Goal: Transaction & Acquisition: Book appointment/travel/reservation

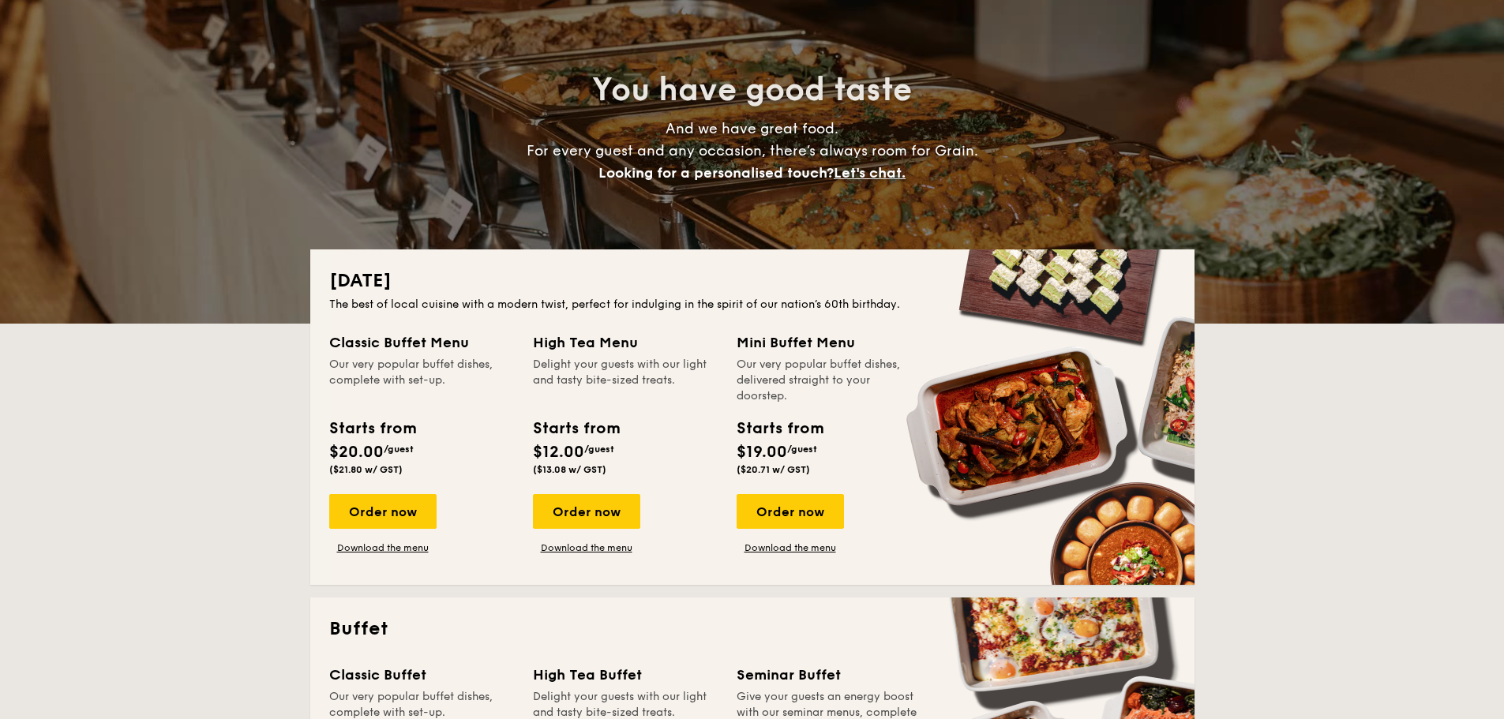
scroll to position [158, 0]
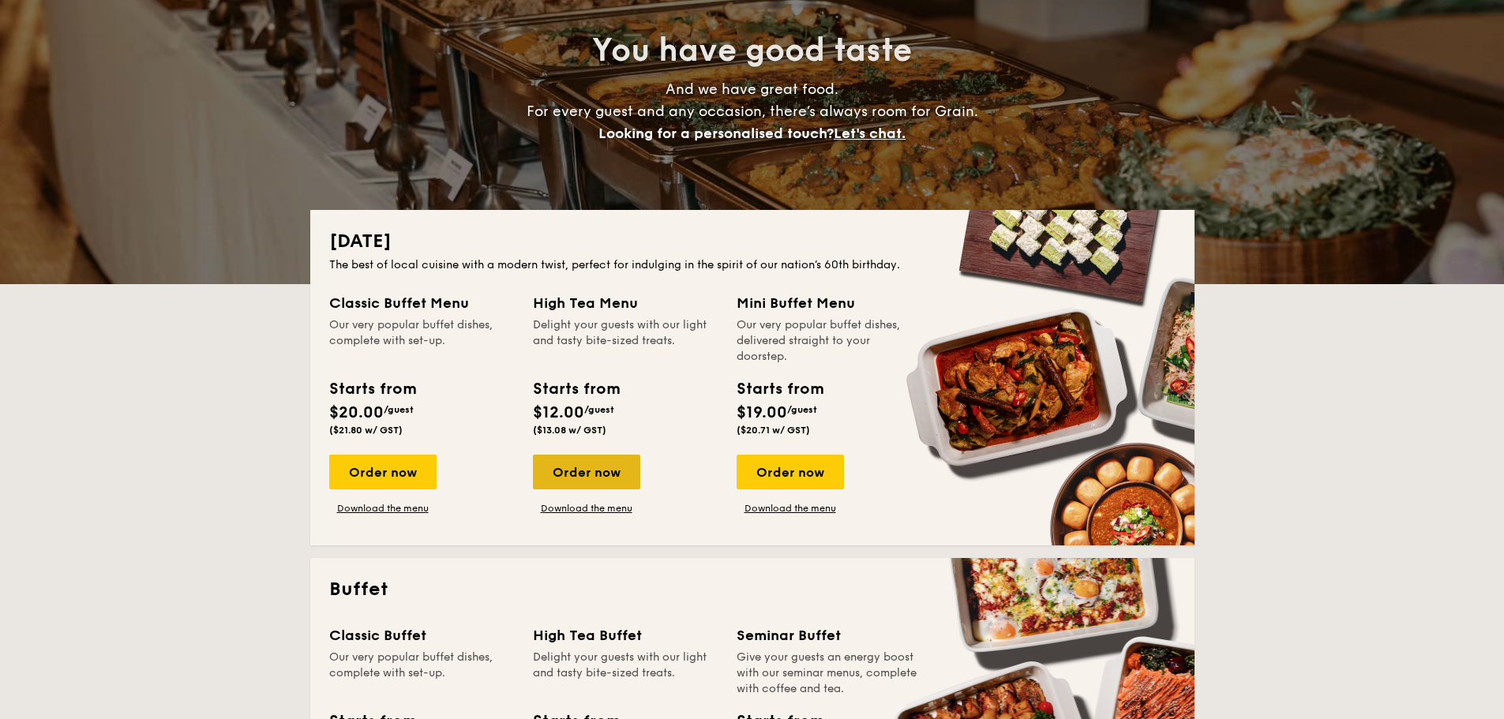
click at [569, 461] on div "Order now" at bounding box center [586, 472] width 107 height 35
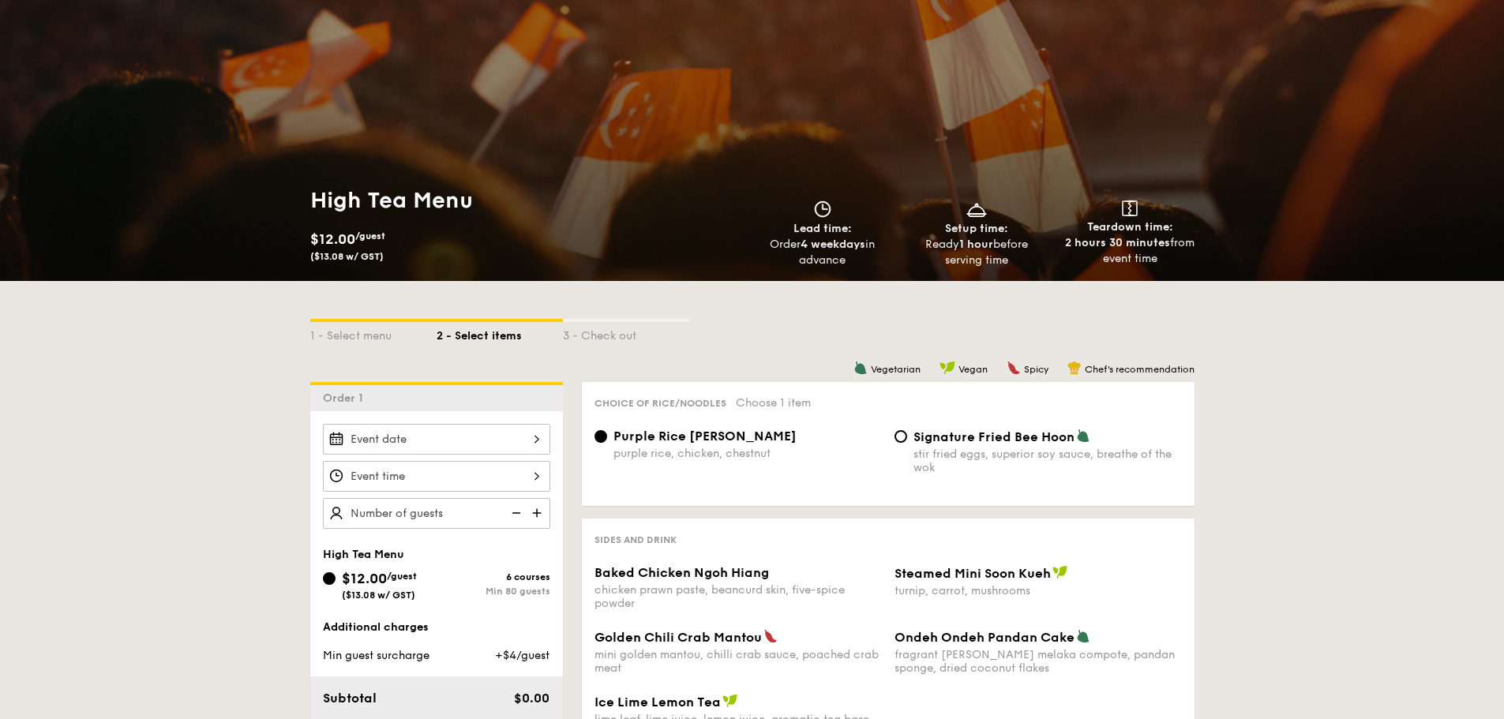
scroll to position [237, 0]
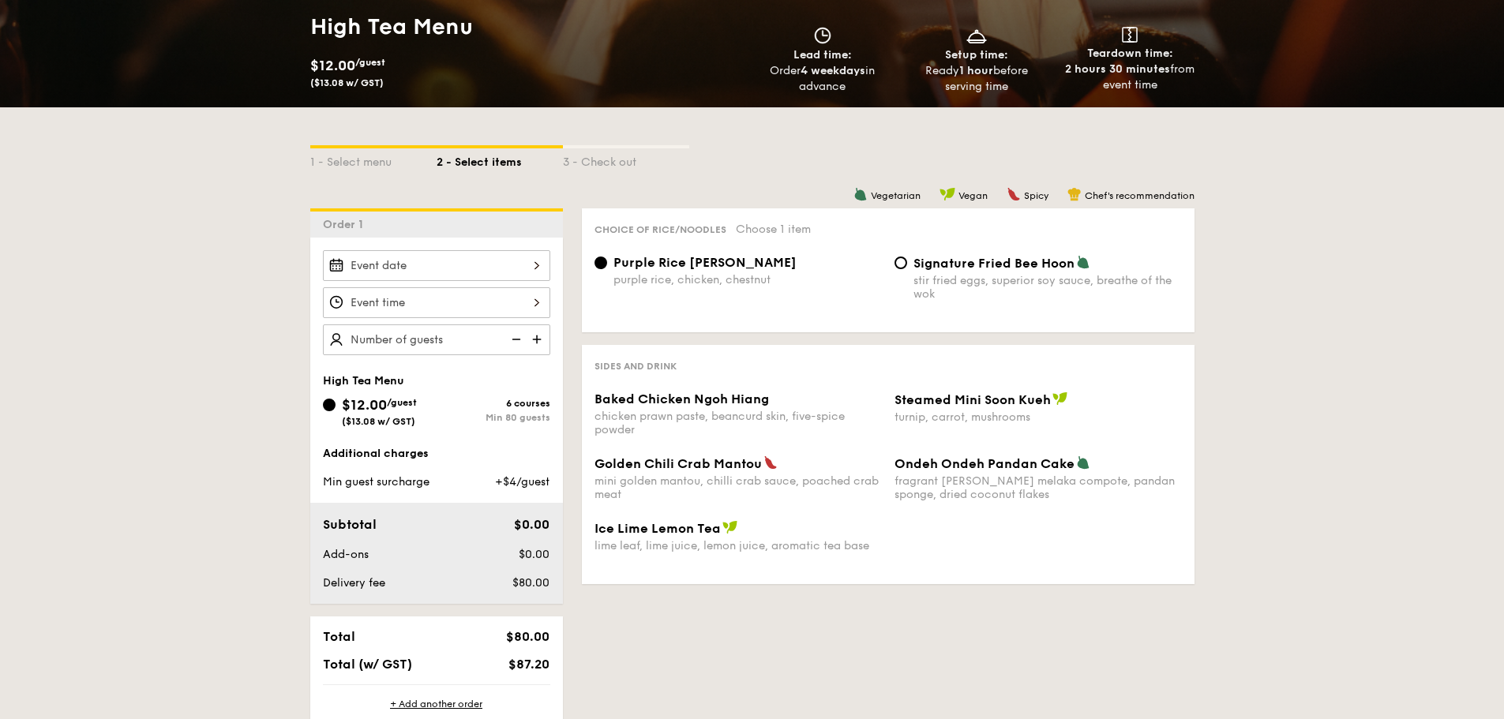
click at [488, 264] on div at bounding box center [436, 265] width 227 height 31
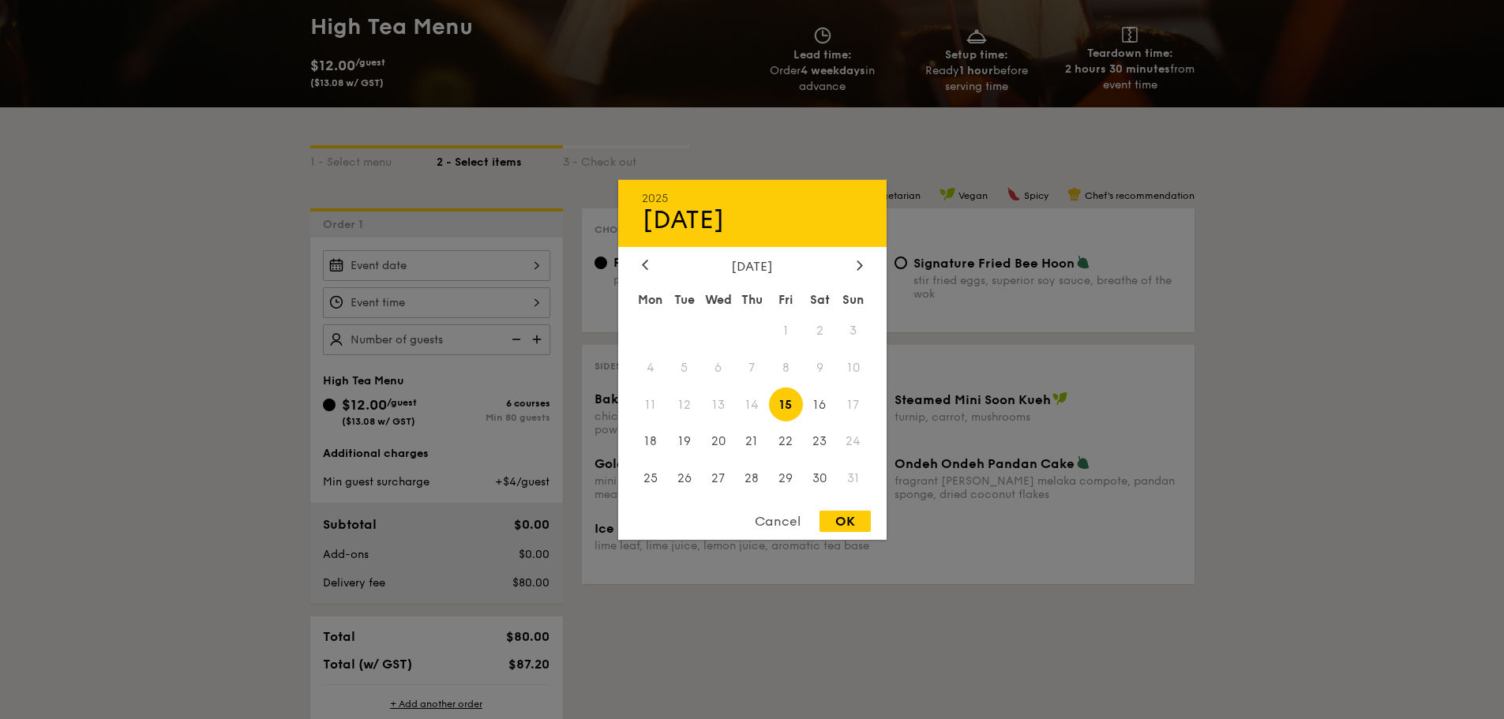
click at [785, 407] on span "15" at bounding box center [786, 405] width 34 height 34
drag, startPoint x: 837, startPoint y: 518, endPoint x: 778, endPoint y: 494, distance: 63.8
click at [838, 519] on div "OK" at bounding box center [844, 521] width 51 height 21
type input "[DATE]"
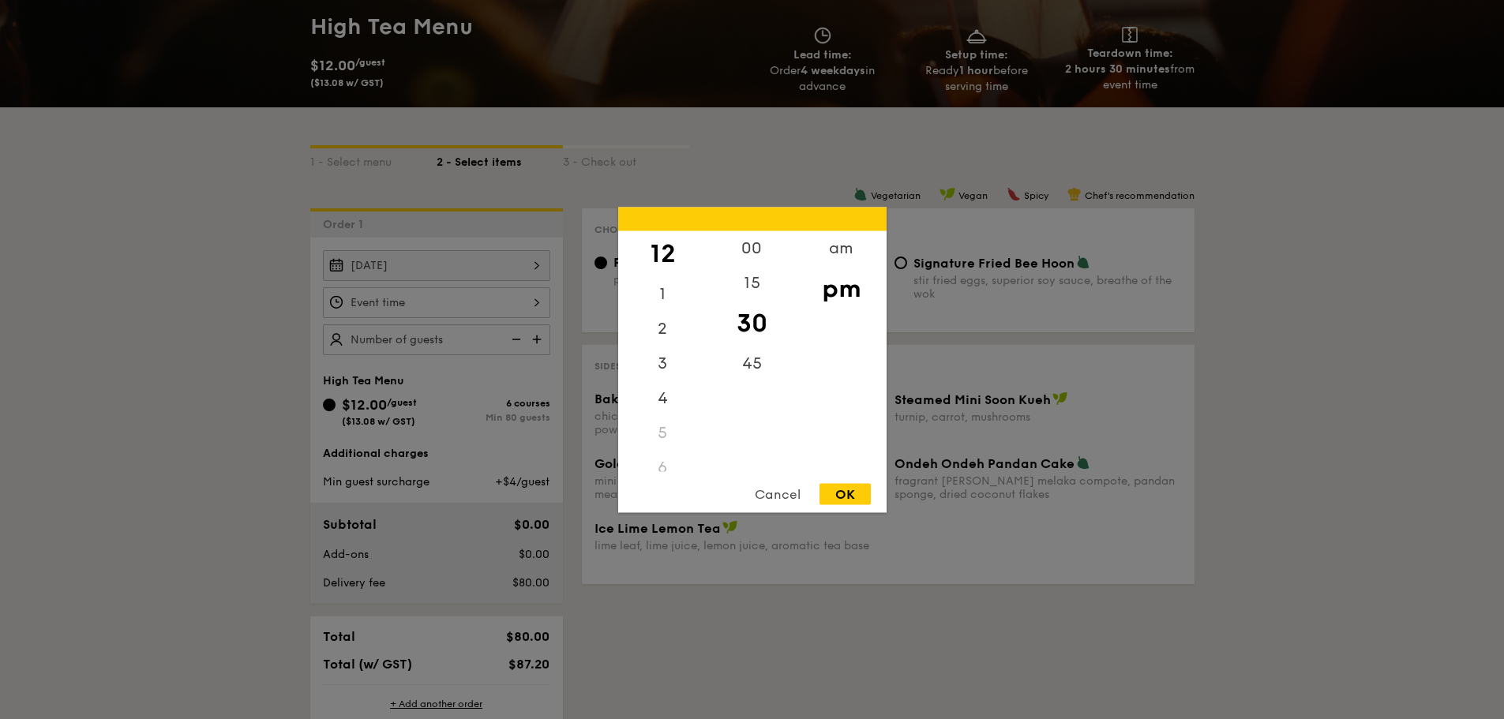
click at [527, 308] on div "12 1 2 3 4 5 6 7 8 9 10 11 00 15 30 45 am pm Cancel OK" at bounding box center [436, 302] width 227 height 31
click at [848, 242] on div "am" at bounding box center [840, 253] width 89 height 46
click at [749, 244] on div "00" at bounding box center [751, 253] width 89 height 46
click at [664, 379] on div "9" at bounding box center [662, 390] width 89 height 46
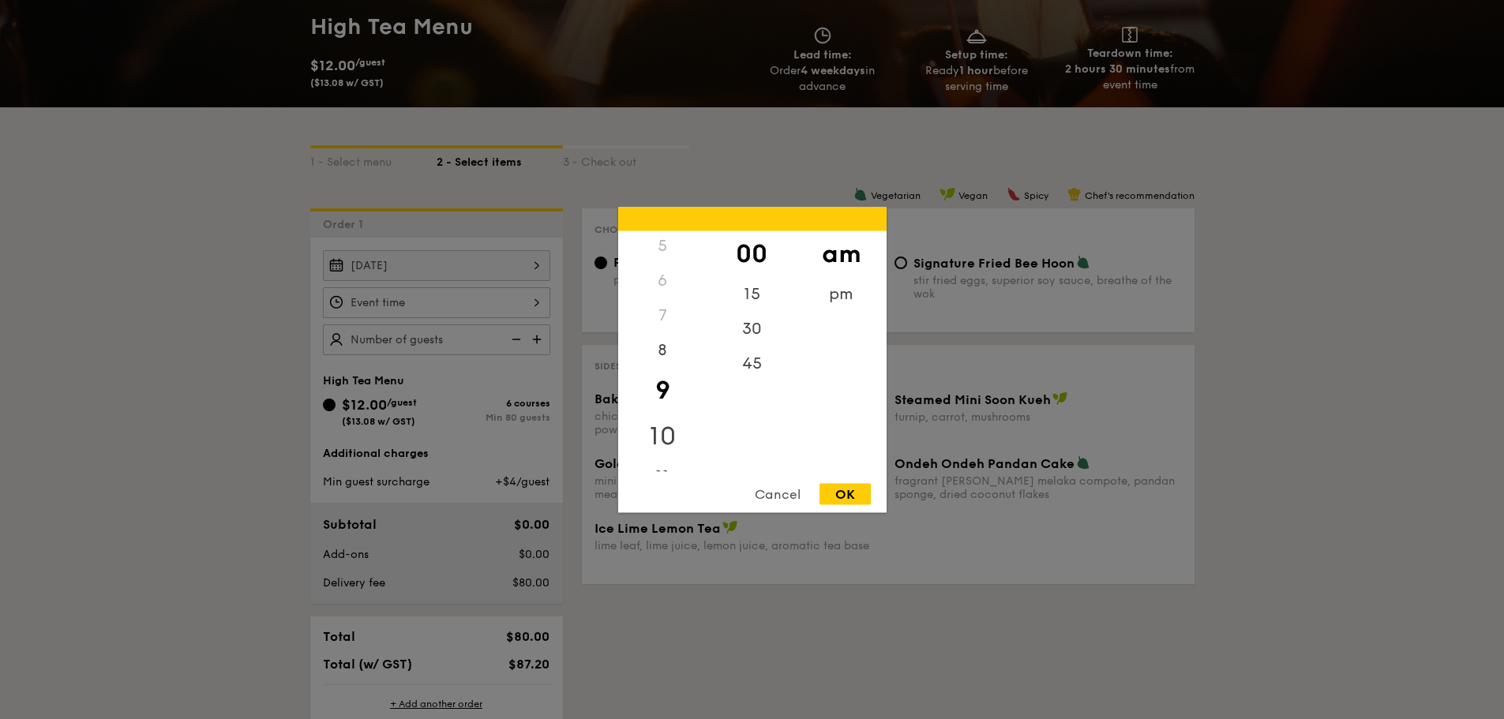
click at [661, 417] on div "10" at bounding box center [662, 436] width 89 height 46
click at [837, 493] on div "OK" at bounding box center [844, 493] width 51 height 21
type input "10:00AM"
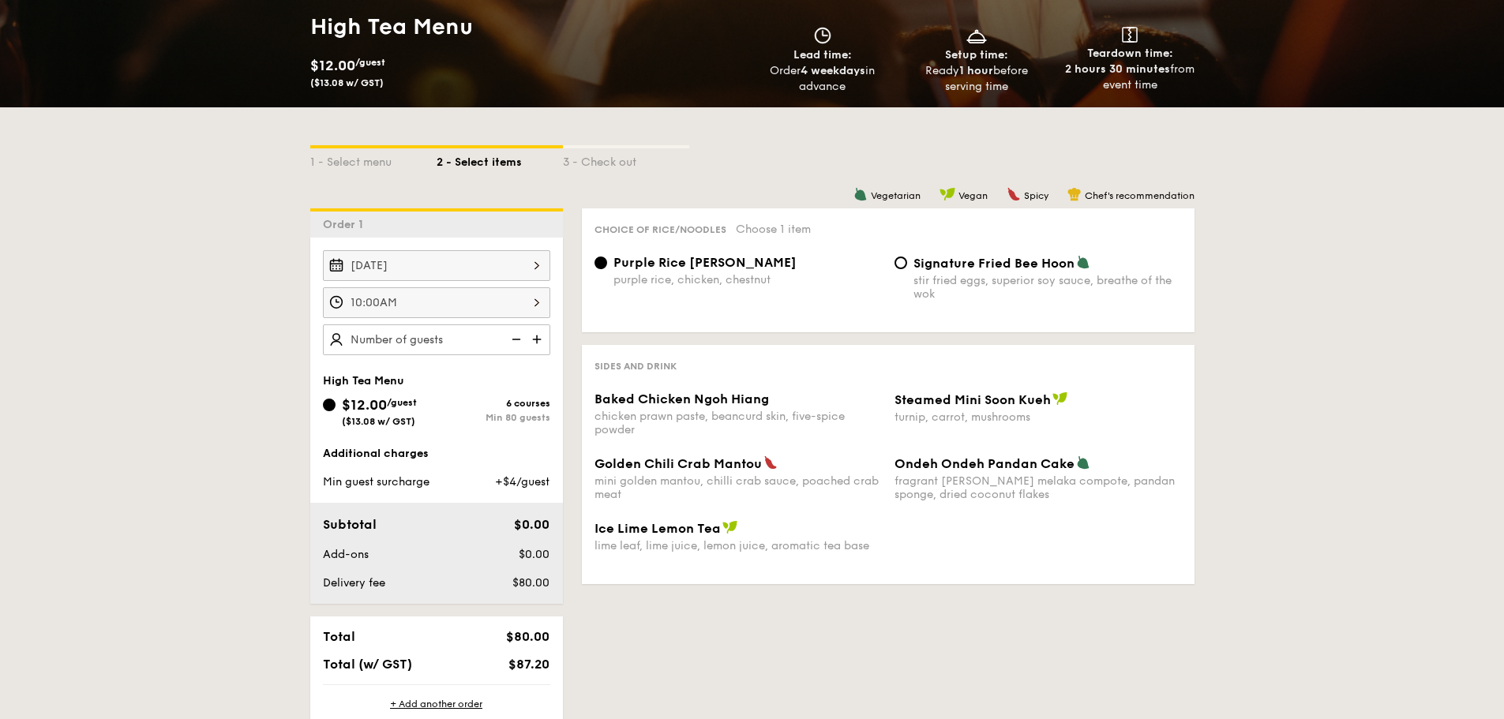
click at [541, 341] on img at bounding box center [539, 339] width 24 height 30
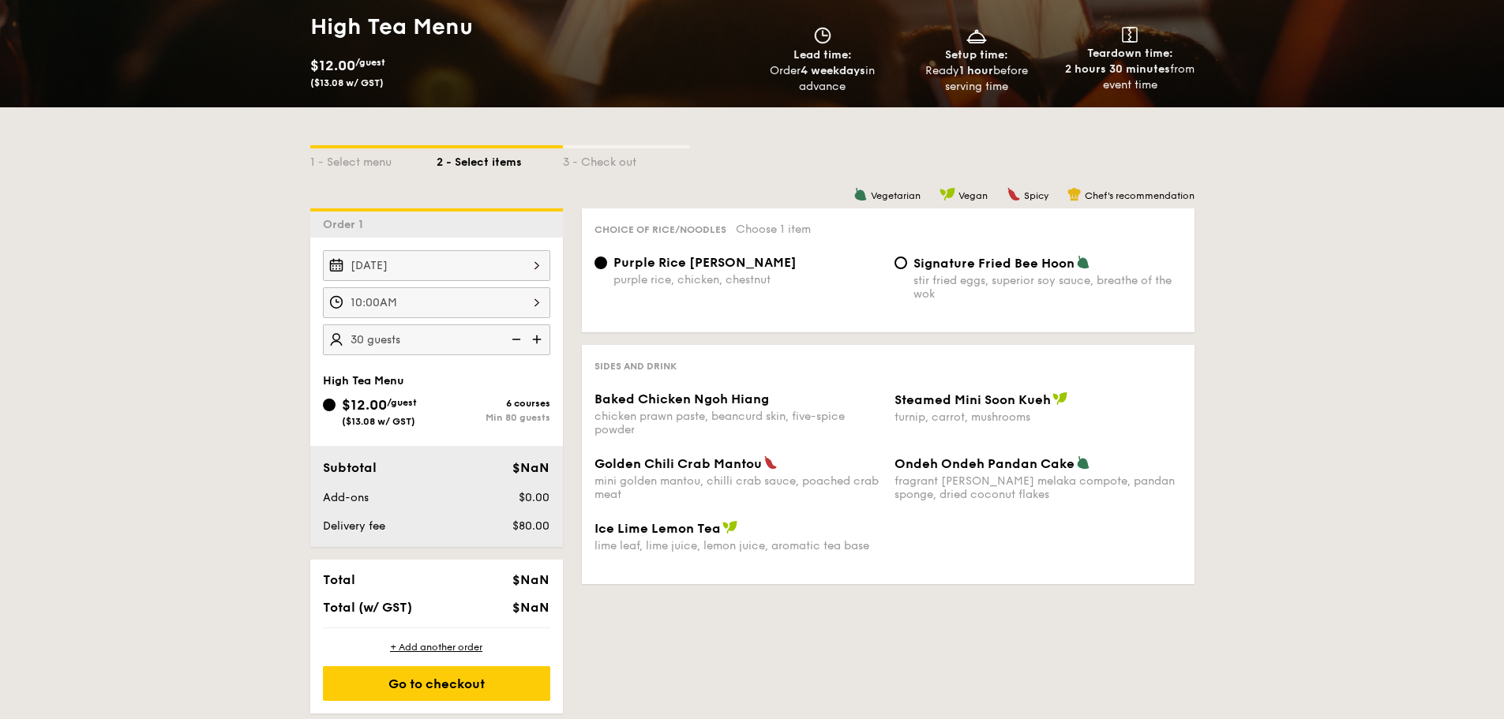
click at [541, 341] on img at bounding box center [539, 339] width 24 height 30
click at [513, 344] on img at bounding box center [515, 339] width 24 height 30
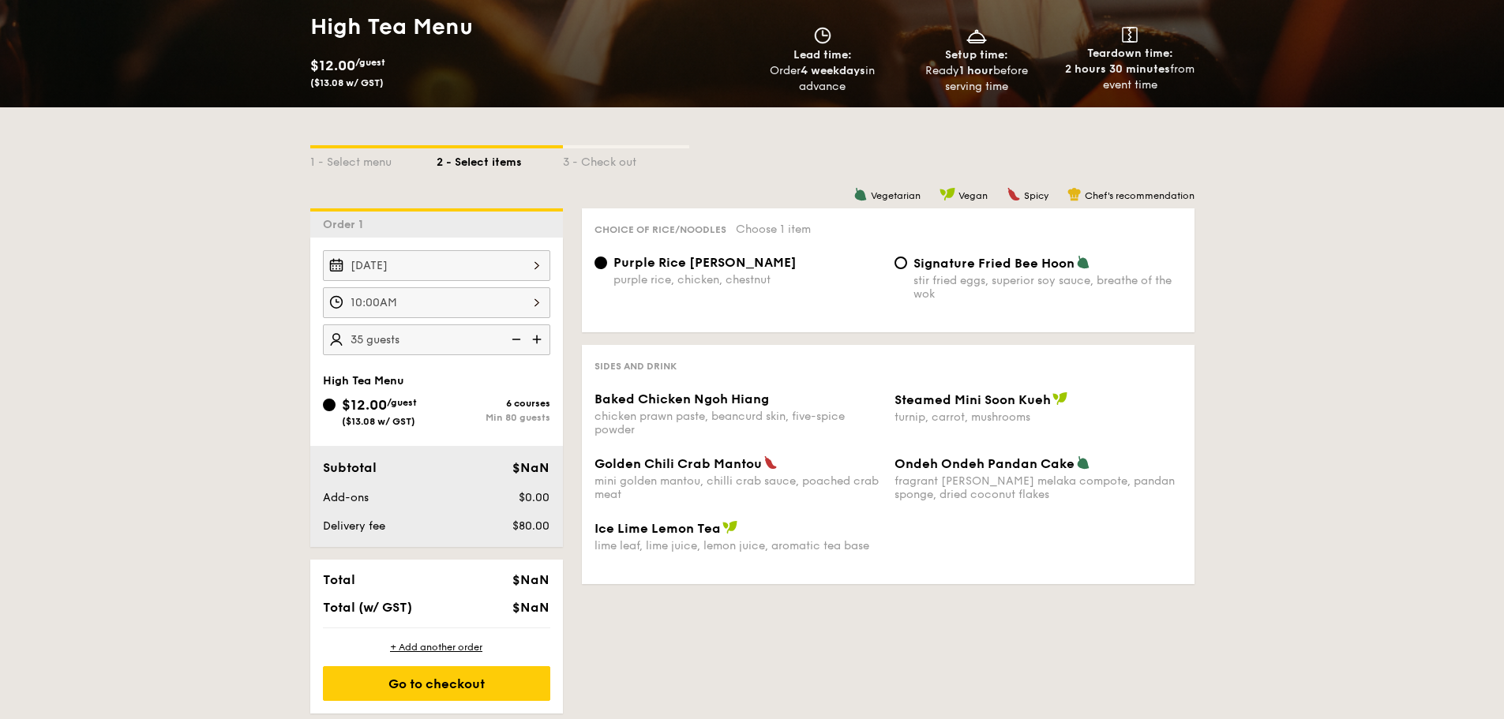
click at [513, 344] on img at bounding box center [515, 339] width 24 height 30
click at [512, 344] on img at bounding box center [515, 339] width 24 height 30
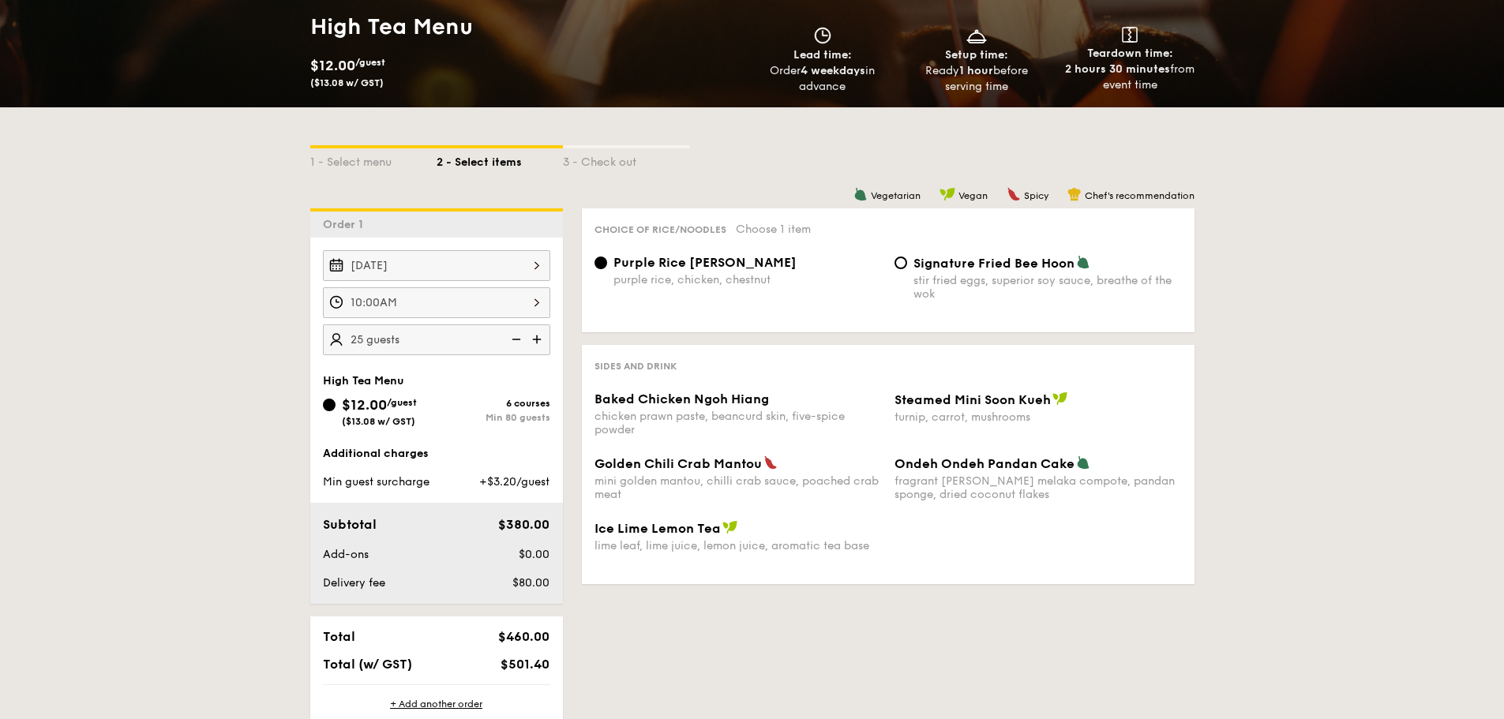
click at [512, 344] on img at bounding box center [515, 339] width 24 height 30
type input "20 guests"
click at [512, 344] on img at bounding box center [515, 339] width 24 height 30
click at [514, 347] on img at bounding box center [515, 339] width 24 height 30
click at [515, 345] on img at bounding box center [515, 339] width 24 height 30
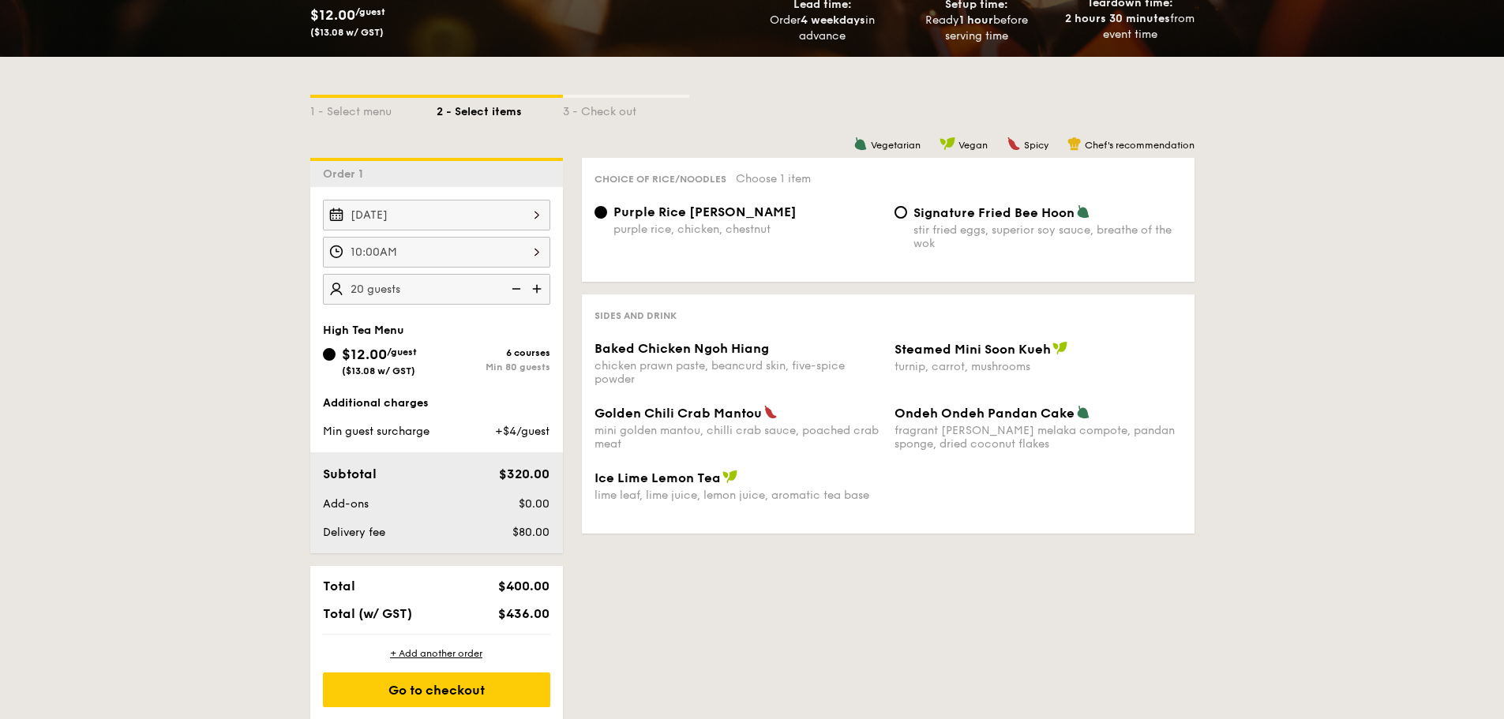
scroll to position [316, 0]
